Goal: Task Accomplishment & Management: Use online tool/utility

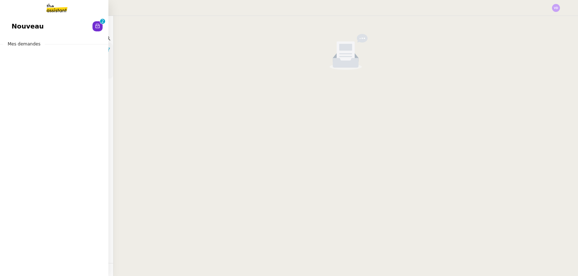
drag, startPoint x: 27, startPoint y: 29, endPoint x: 165, endPoint y: 65, distance: 143.0
click at [27, 29] on span "Nouveau" at bounding box center [28, 26] width 32 height 11
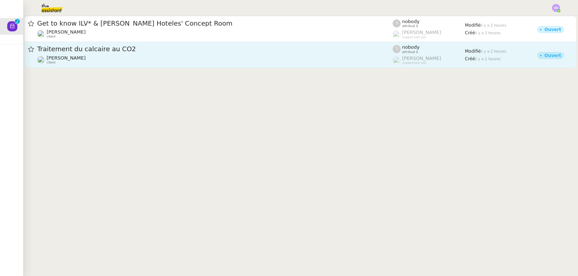
click at [147, 53] on div "Traitement du calcaire au CO2" at bounding box center [214, 49] width 355 height 9
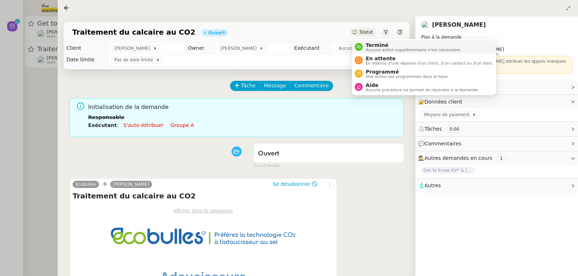
click at [368, 45] on span "Terminé" at bounding box center [413, 45] width 95 height 6
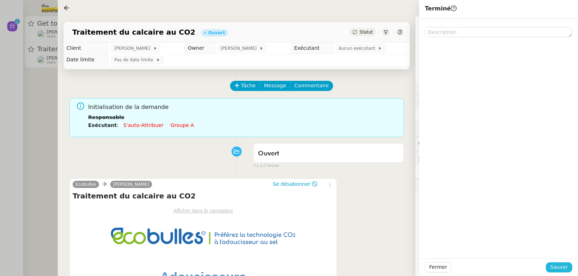
click at [566, 270] on span "Sauver" at bounding box center [559, 267] width 18 height 8
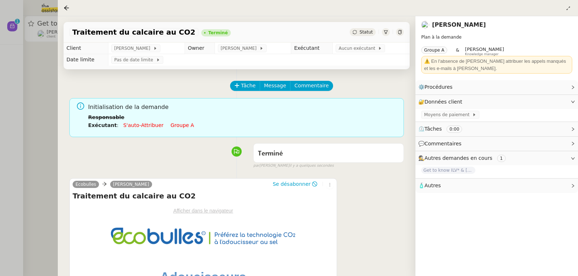
click at [37, 83] on div at bounding box center [289, 138] width 578 height 276
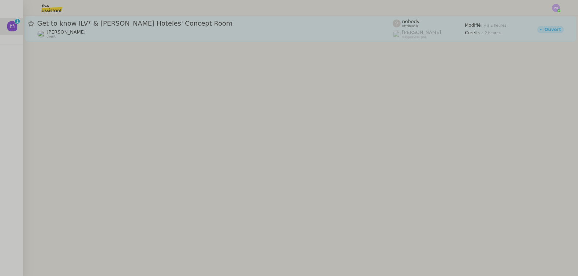
click at [104, 22] on span "Get to know ILV* & [PERSON_NAME] Hoteles' Concept Room" at bounding box center [214, 23] width 355 height 7
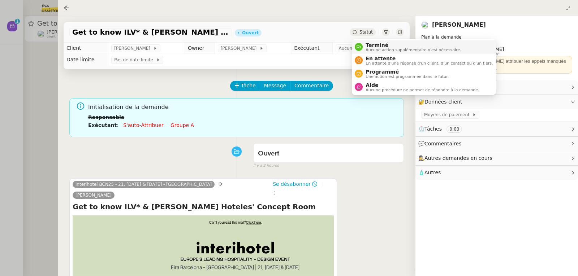
click at [369, 44] on span "Terminé" at bounding box center [413, 45] width 95 height 6
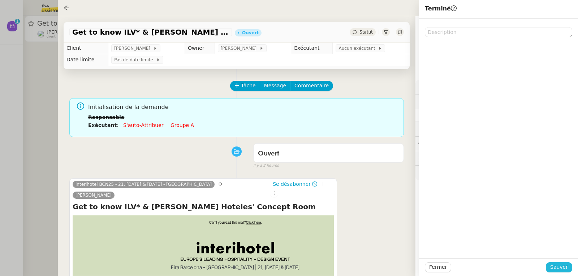
click at [553, 267] on span "Sauver" at bounding box center [559, 267] width 18 height 8
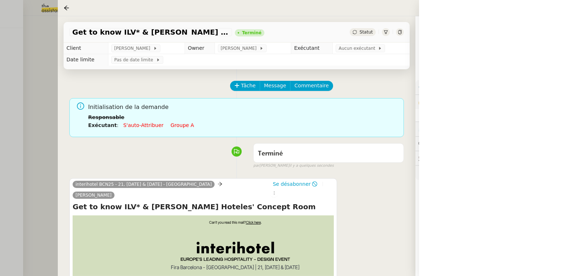
click at [43, 98] on div at bounding box center [289, 138] width 578 height 276
